Goal: Transaction & Acquisition: Purchase product/service

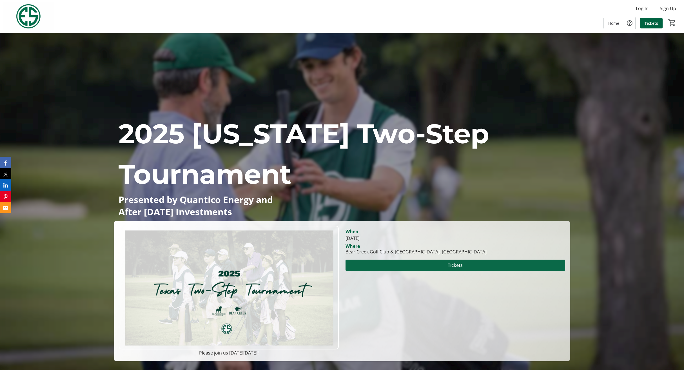
click at [400, 267] on span at bounding box center [456, 266] width 220 height 14
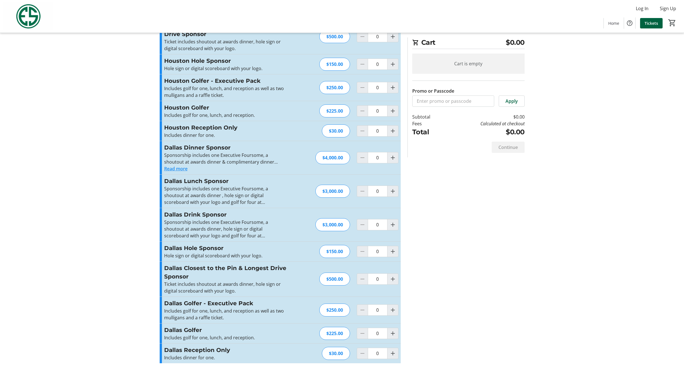
scroll to position [128, 0]
click at [393, 335] on mat-icon "Increment by one" at bounding box center [393, 333] width 7 height 7
type input "1"
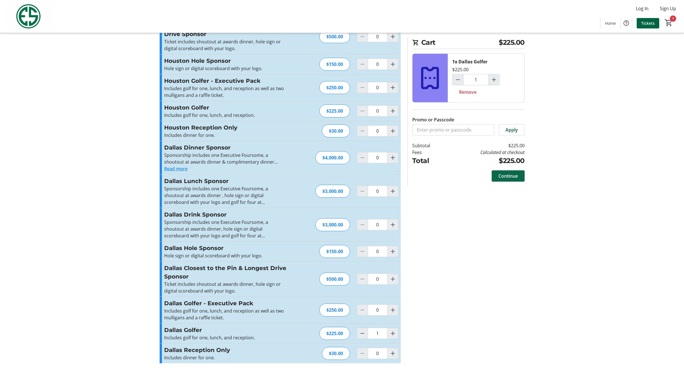
click at [507, 178] on span "Continue" at bounding box center [508, 176] width 19 height 7
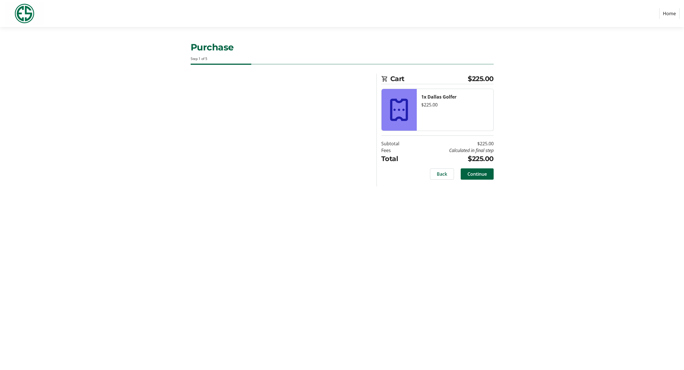
select select "US"
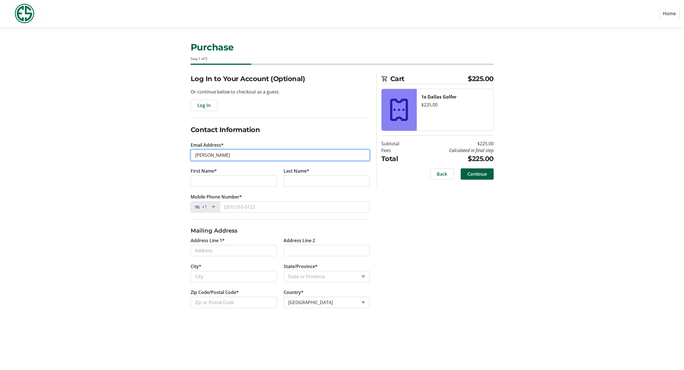
type input "[PERSON_NAME]"
type input "[EMAIL_ADDRESS][DOMAIN_NAME]"
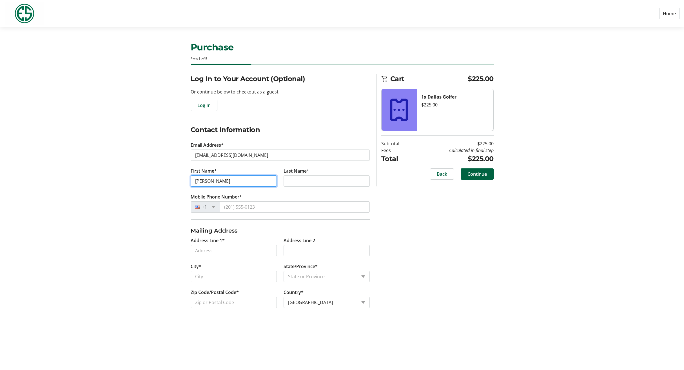
type input "[PERSON_NAME]"
type input "Fox"
type input "[PHONE_NUMBER]"
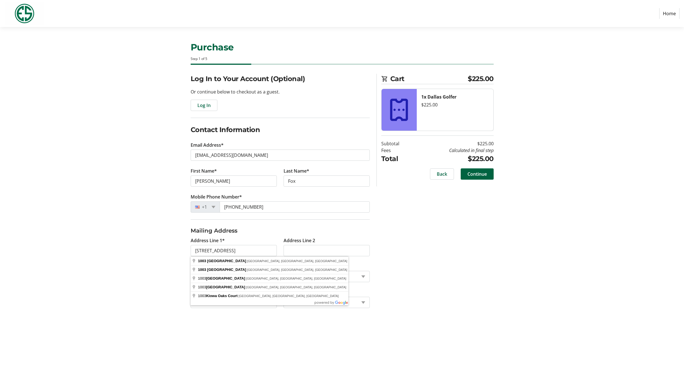
type input "[STREET_ADDRESS]"
type input "[GEOGRAPHIC_DATA]"
select select "[GEOGRAPHIC_DATA]"
type input "76240"
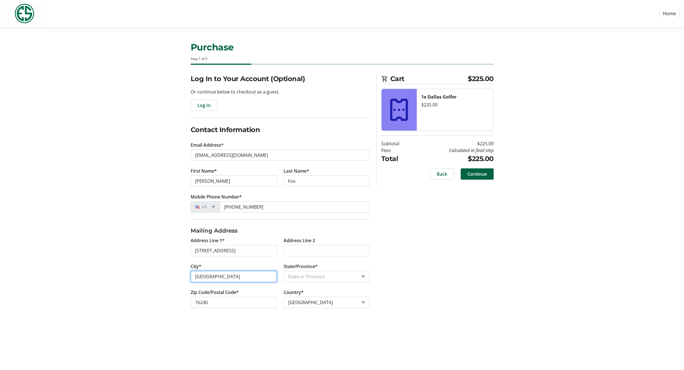
drag, startPoint x: 219, startPoint y: 278, endPoint x: 176, endPoint y: 276, distance: 43.7
type input "[GEOGRAPHIC_DATA]"
click at [483, 262] on div "Log In to Your Account (Optional) Or continue below to checkout as a guest. Log…" at bounding box center [342, 198] width 372 height 248
click at [479, 177] on span "Continue" at bounding box center [477, 174] width 19 height 7
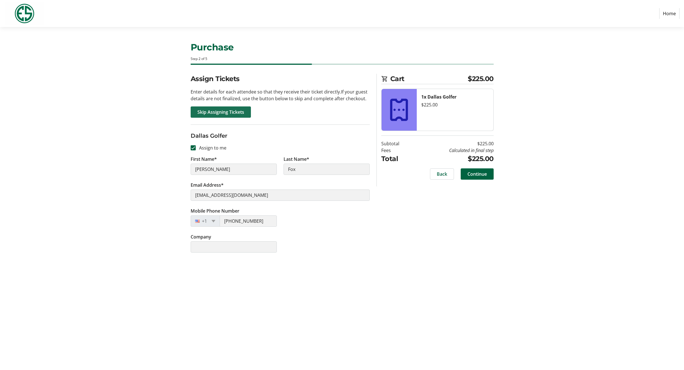
click at [231, 113] on span "Skip Assigning Tickets" at bounding box center [221, 112] width 47 height 7
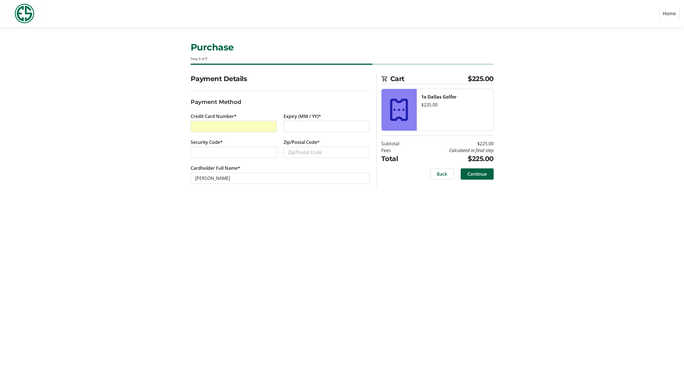
click at [354, 197] on section "Payment Details Payment Method Credit Card Number* Expiry (MM / YY)* Security C…" at bounding box center [280, 136] width 179 height 124
type input "76240"
click at [476, 176] on span "Continue" at bounding box center [477, 174] width 19 height 7
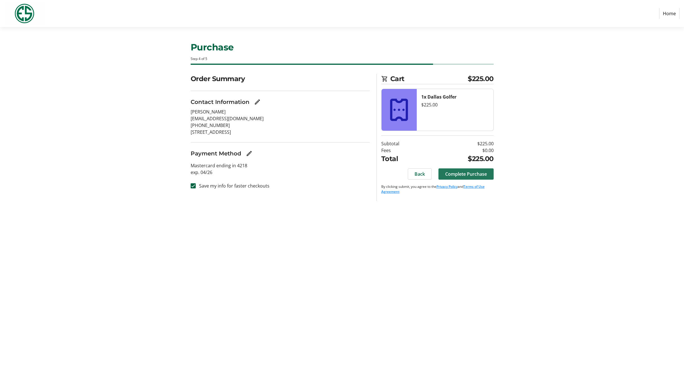
click at [471, 174] on span "Complete Purchase" at bounding box center [466, 174] width 42 height 7
